Goal: Task Accomplishment & Management: Manage account settings

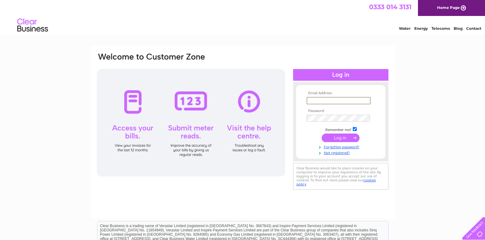
click at [321, 102] on input "text" at bounding box center [338, 100] width 64 height 7
type input "gary@infab.co.uk"
click at [322, 134] on input "submit" at bounding box center [341, 138] width 38 height 9
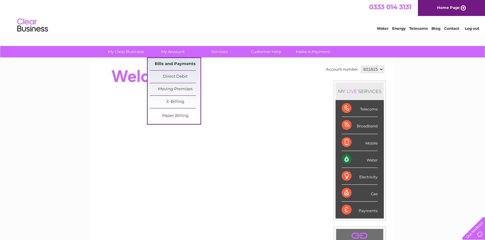
click at [171, 63] on link "Bills and Payments" at bounding box center [175, 64] width 51 height 12
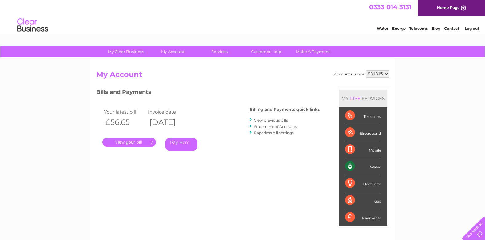
click at [151, 144] on link "." at bounding box center [128, 142] width 53 height 9
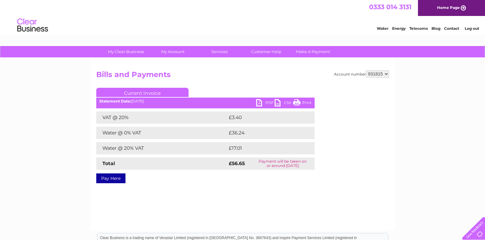
click at [259, 104] on link "PDF" at bounding box center [265, 103] width 18 height 9
click at [468, 26] on link "Log out" at bounding box center [471, 28] width 14 height 5
